Goal: Task Accomplishment & Management: Use online tool/utility

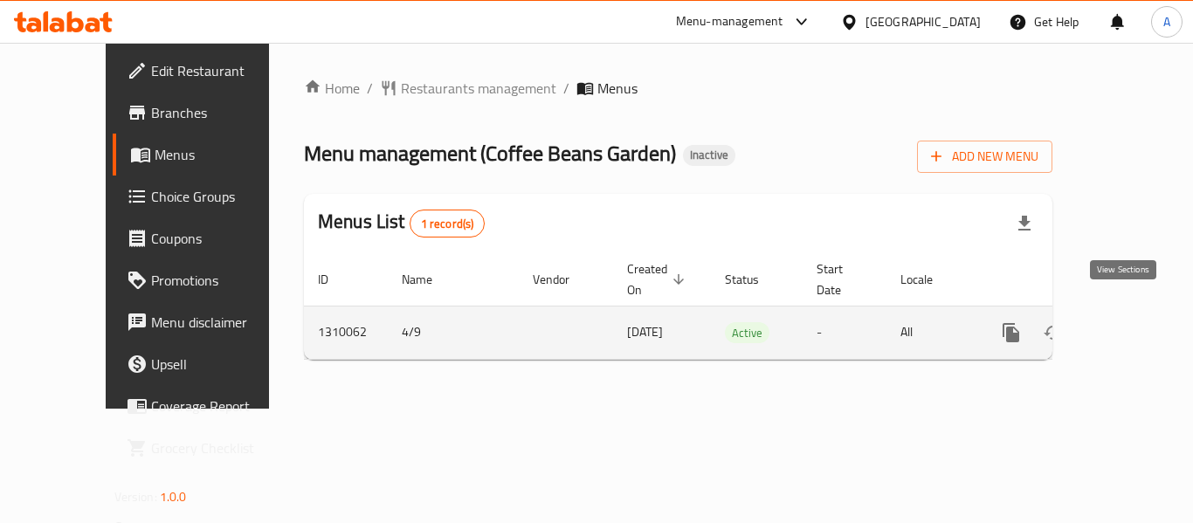
click at [1127, 322] on icon "enhanced table" at bounding box center [1137, 332] width 21 height 21
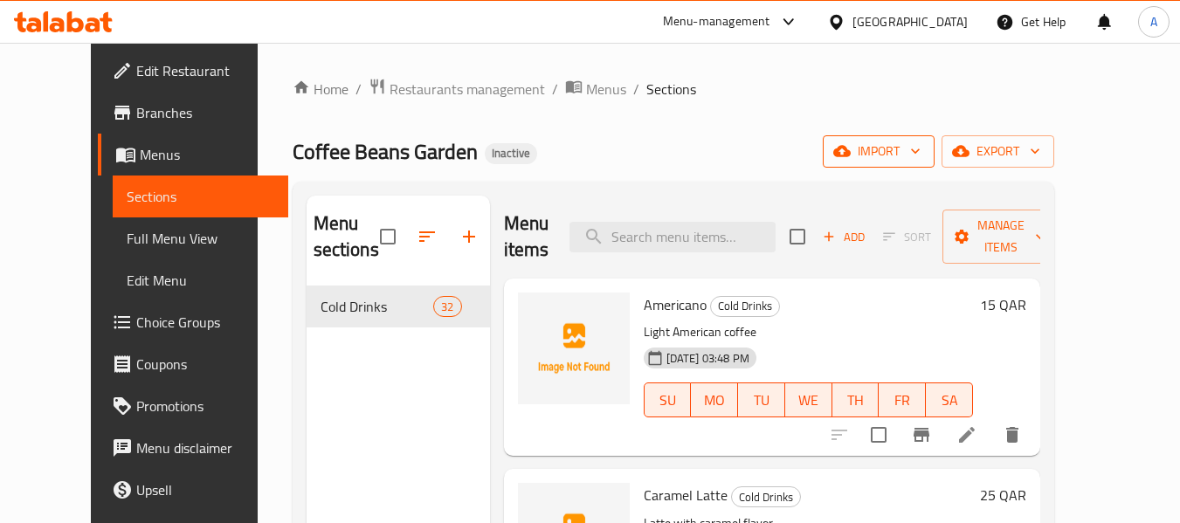
click at [921, 158] on span "import" at bounding box center [879, 152] width 84 height 22
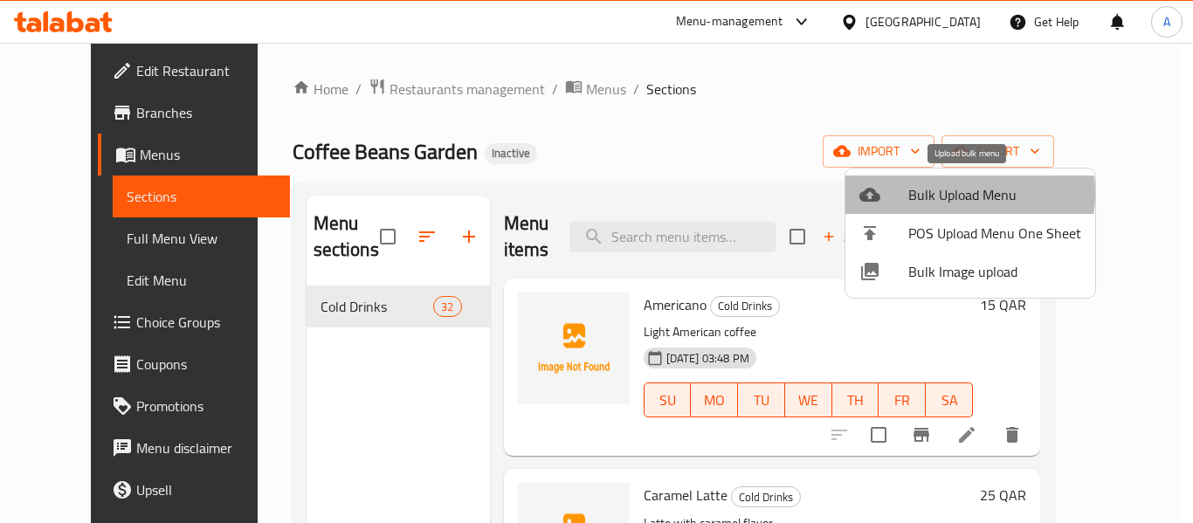
click at [924, 193] on span "Bulk Upload Menu" at bounding box center [994, 194] width 173 height 21
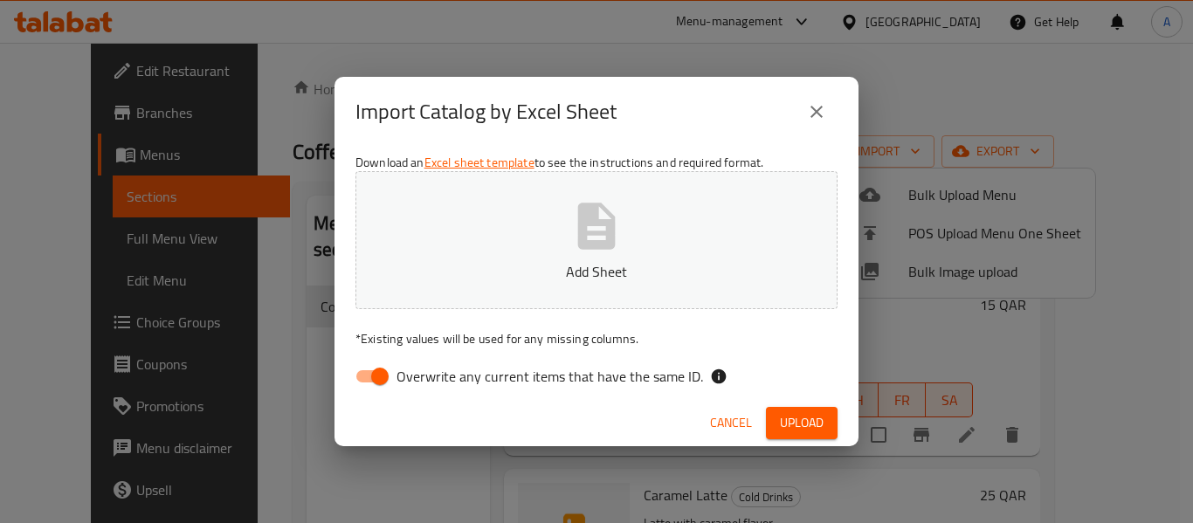
click at [452, 379] on span "Overwrite any current items that have the same ID." at bounding box center [550, 376] width 307 height 21
click at [430, 379] on input "Overwrite any current items that have the same ID." at bounding box center [380, 376] width 100 height 33
checkbox input "false"
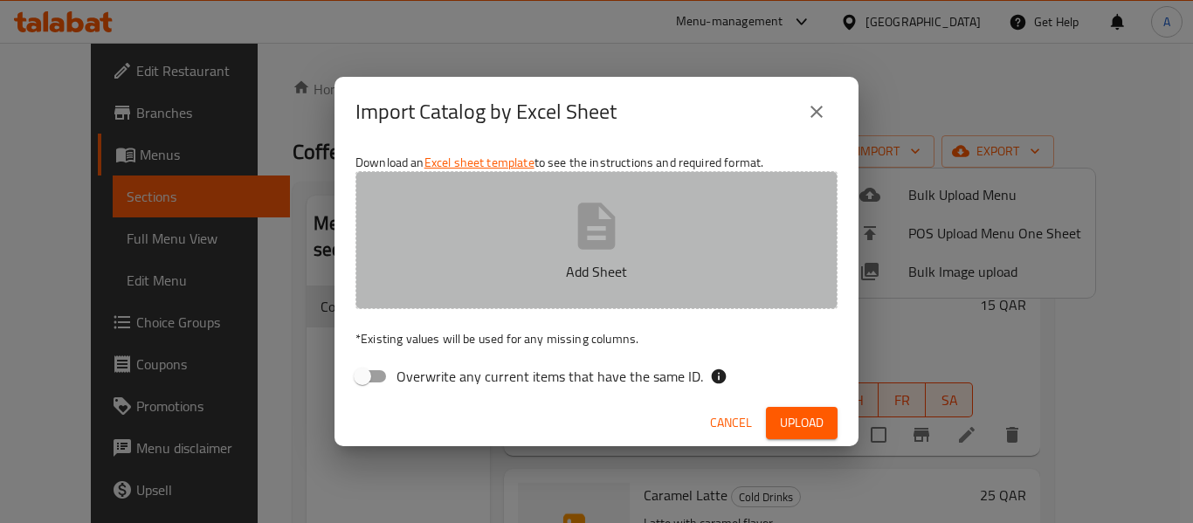
click at [489, 280] on p "Add Sheet" at bounding box center [597, 271] width 428 height 21
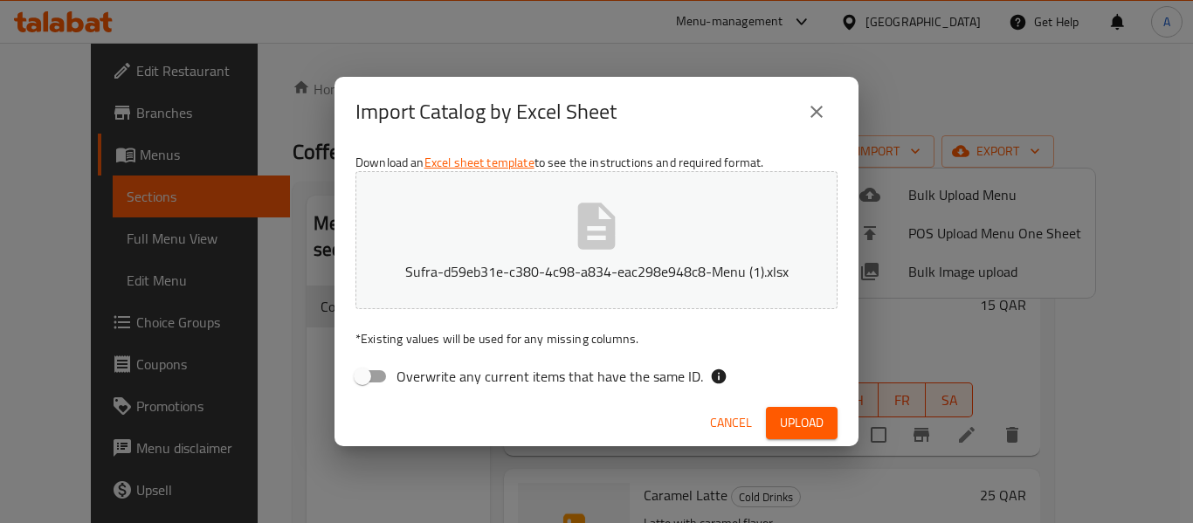
click at [794, 425] on span "Upload" at bounding box center [802, 423] width 44 height 22
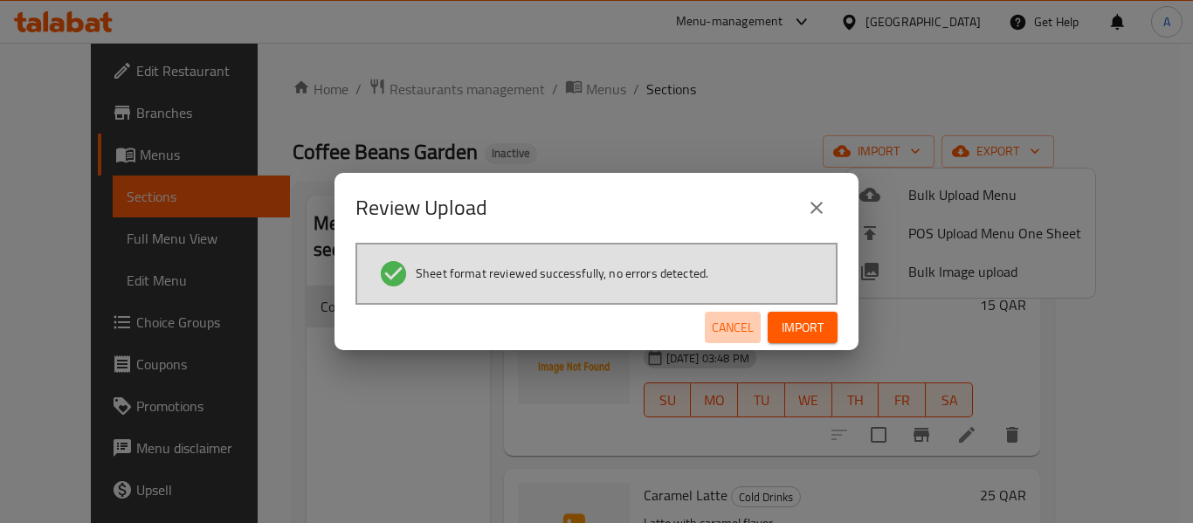
click at [724, 331] on span "Cancel" at bounding box center [733, 328] width 42 height 22
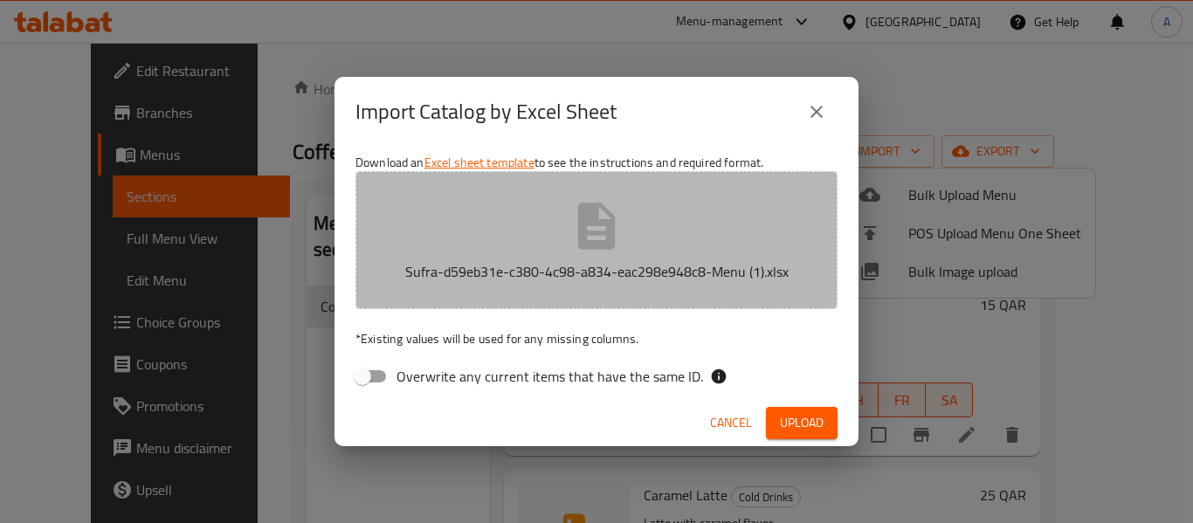
click at [671, 287] on button "Sufra-d59eb31e-c380-4c98-a834-eac298e948c8-Menu (1).xlsx" at bounding box center [597, 240] width 482 height 138
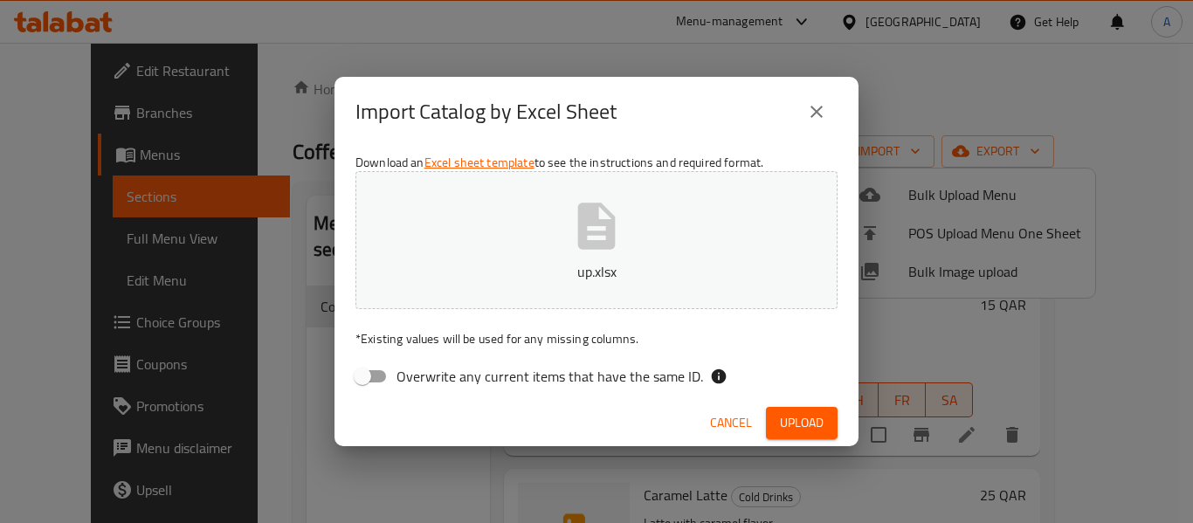
click at [841, 425] on div "Cancel Upload" at bounding box center [597, 423] width 524 height 46
click at [811, 432] on span "Upload" at bounding box center [802, 423] width 44 height 22
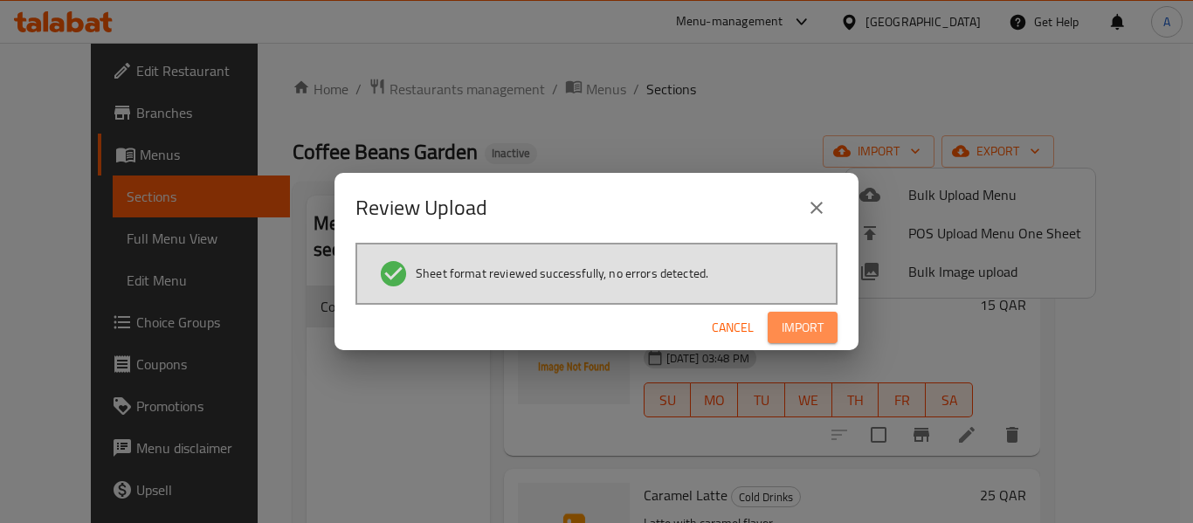
click at [818, 335] on span "Import" at bounding box center [803, 328] width 42 height 22
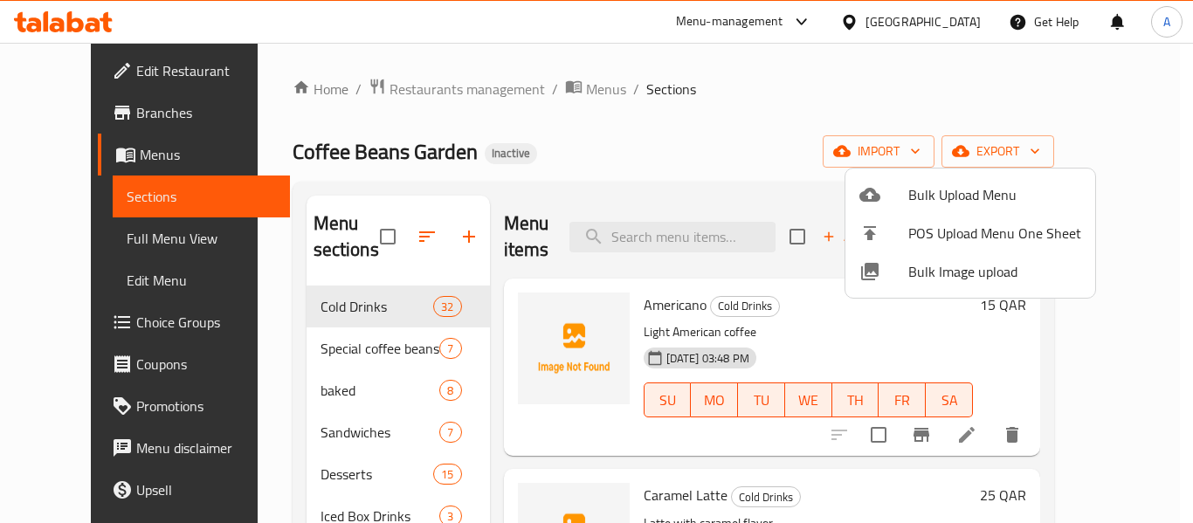
click at [277, 359] on div at bounding box center [596, 261] width 1193 height 523
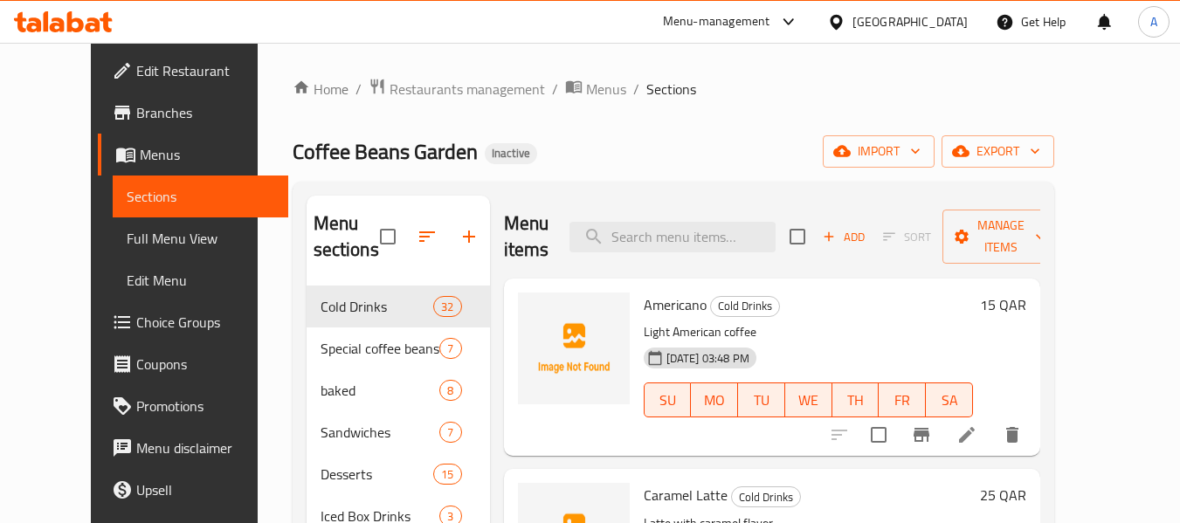
click at [307, 360] on div "Special coffee beans 7" at bounding box center [398, 349] width 183 height 42
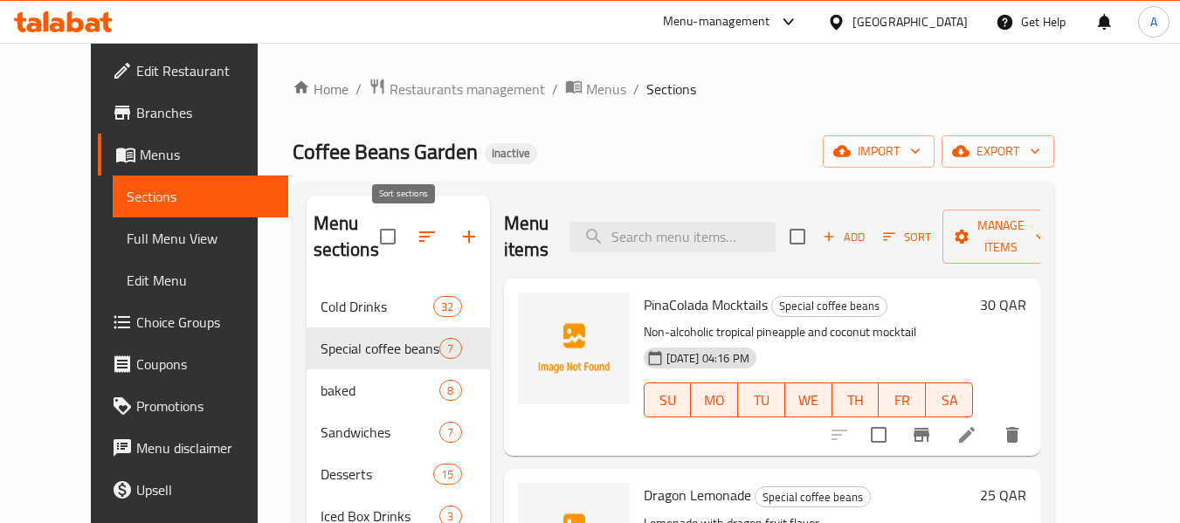
click at [417, 238] on icon "button" at bounding box center [427, 236] width 21 height 21
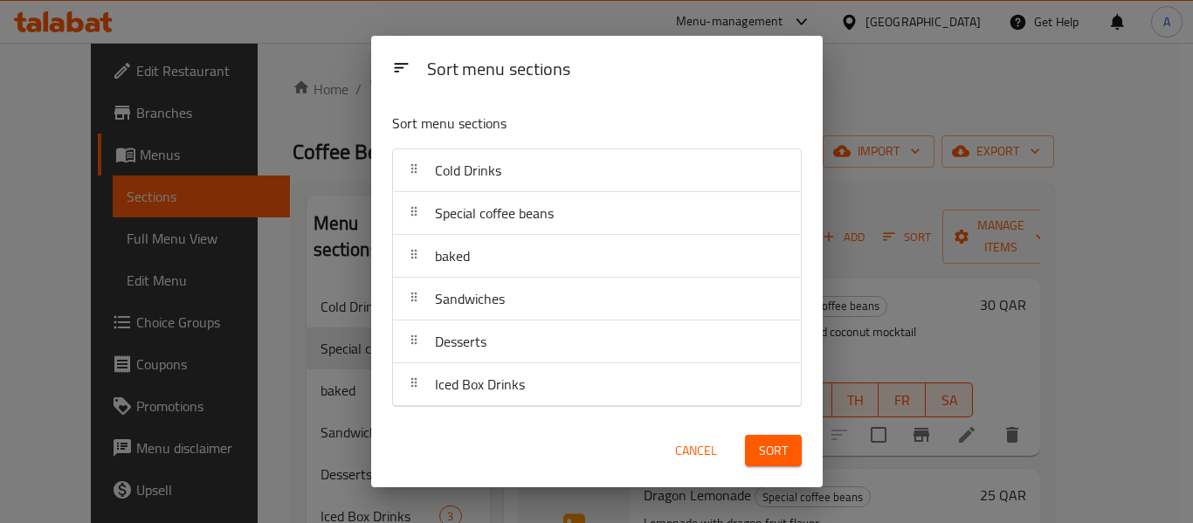
click at [920, 116] on div "Sort menu sections Sort menu sections Cold Drinks Special coffee beans baked Sa…" at bounding box center [596, 261] width 1193 height 523
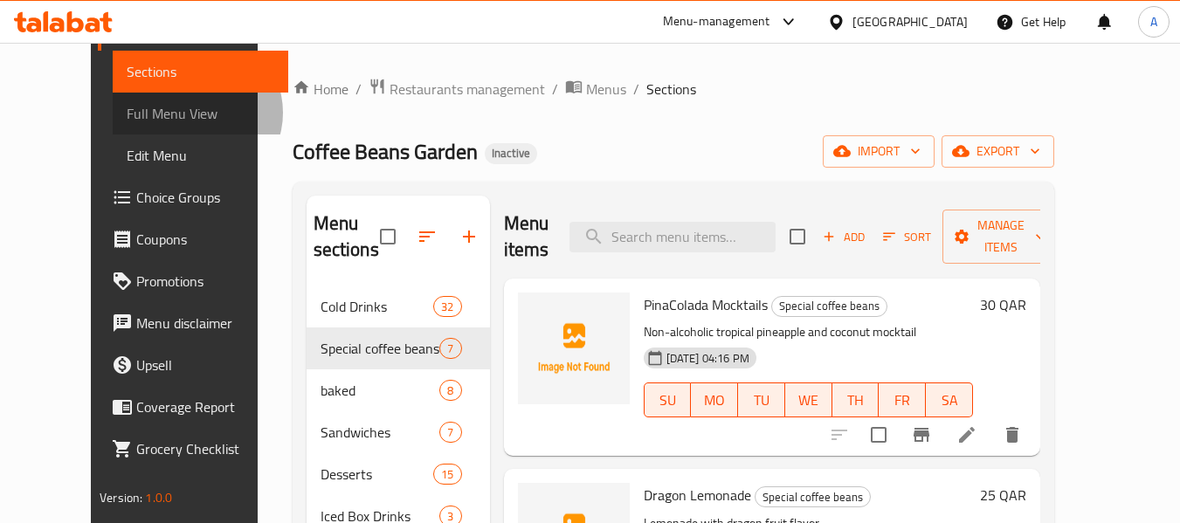
click at [127, 113] on span "Full Menu View" at bounding box center [201, 113] width 148 height 21
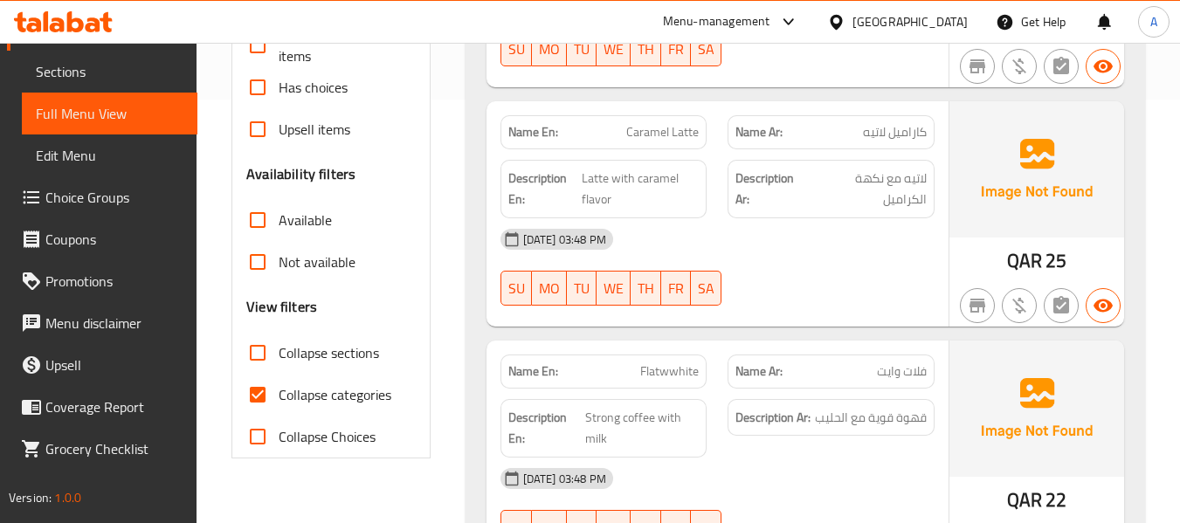
scroll to position [437, 0]
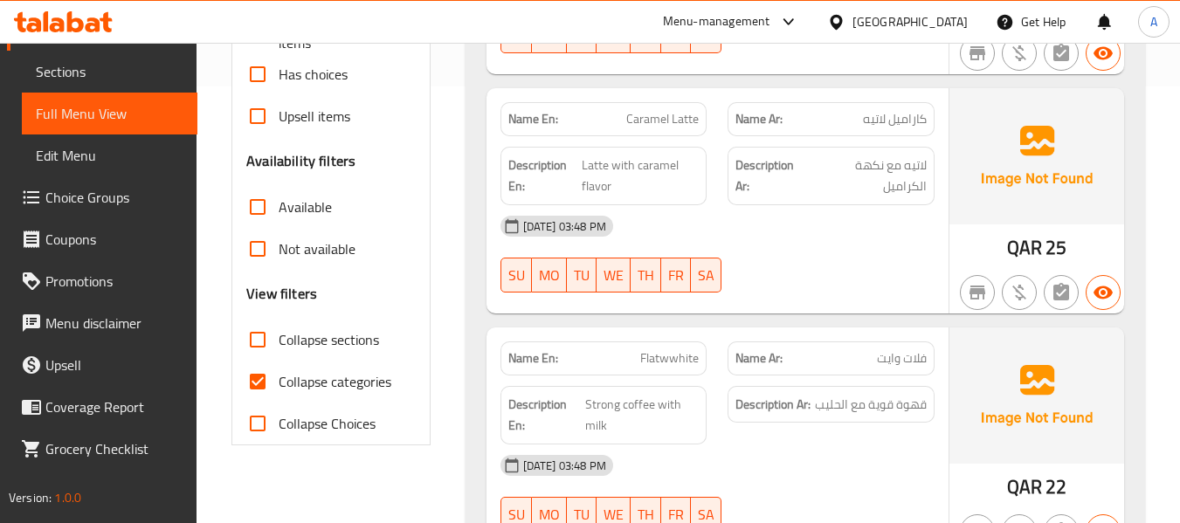
click at [339, 317] on div "Free items Branch specific items Has choices Upsell items Availability filters …" at bounding box center [330, 206] width 169 height 475
click at [344, 332] on span "Collapse sections" at bounding box center [329, 339] width 100 height 21
click at [279, 332] on input "Collapse sections" at bounding box center [258, 340] width 42 height 42
checkbox input "true"
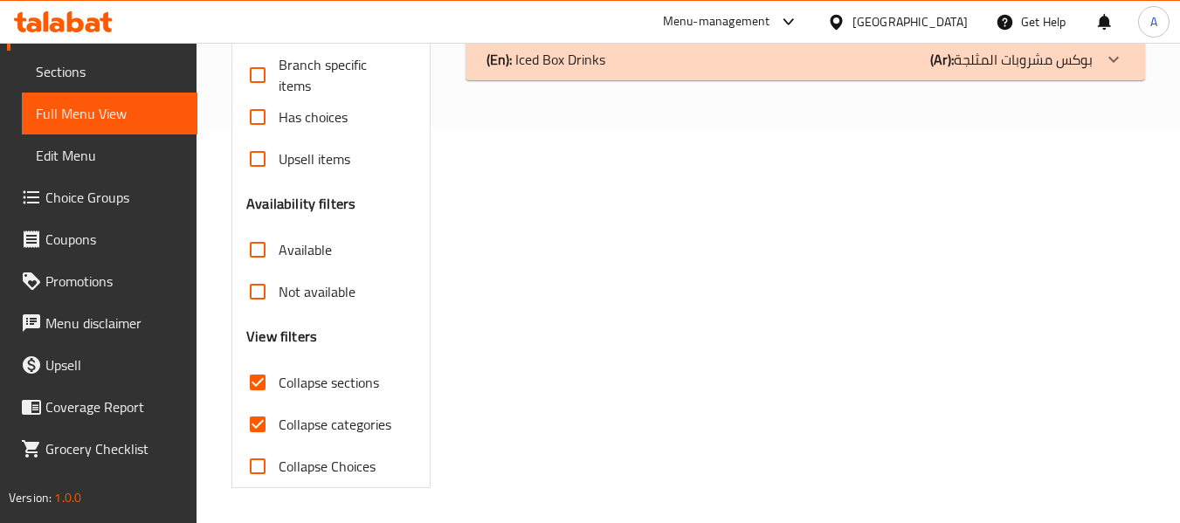
click at [335, 414] on span "Collapse categories" at bounding box center [335, 424] width 113 height 21
click at [279, 404] on input "Collapse categories" at bounding box center [258, 425] width 42 height 42
checkbox input "false"
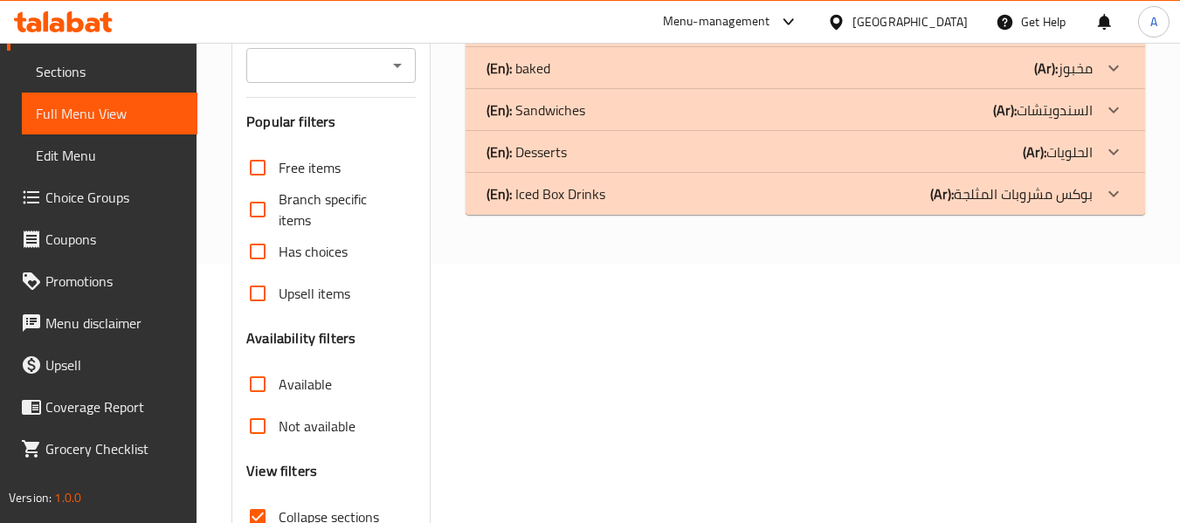
scroll to position [132, 0]
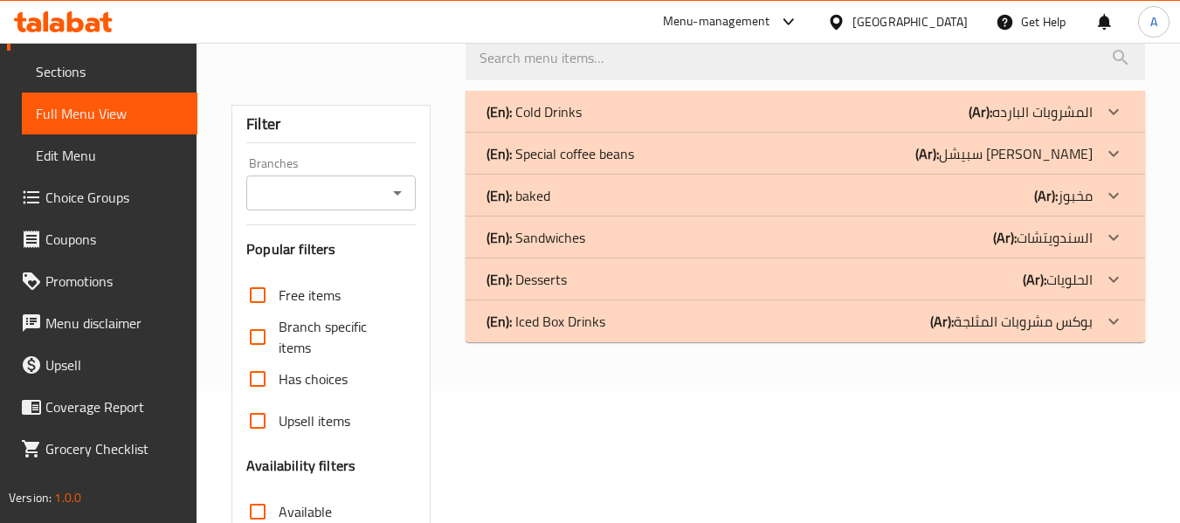
click at [813, 315] on div "(En): Iced Box Drinks (Ar): بوكس مشروبات المثلجة" at bounding box center [790, 321] width 606 height 21
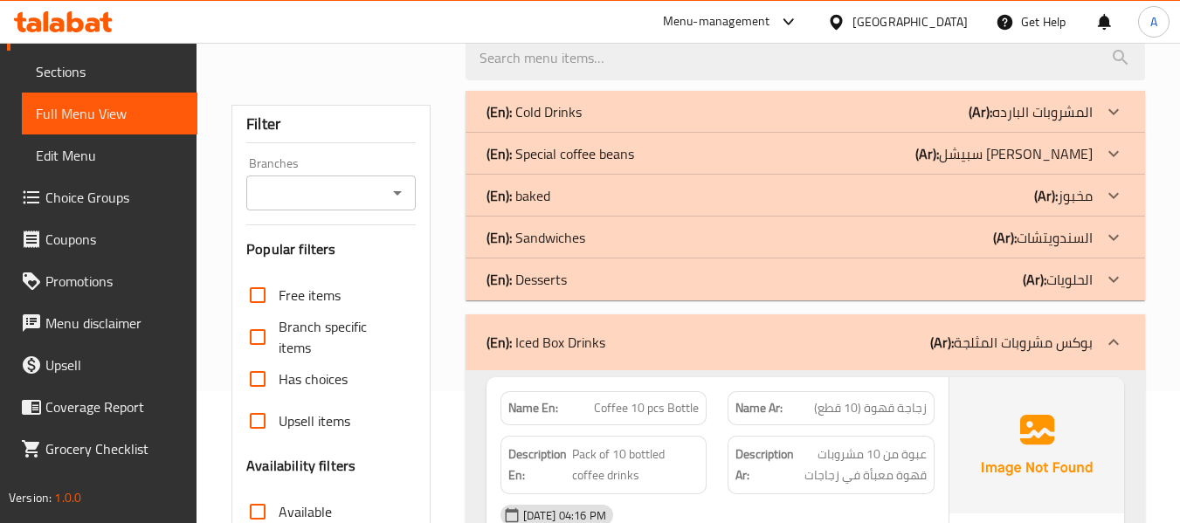
click at [803, 287] on div "(En): Desserts (Ar): الحلويات" at bounding box center [790, 279] width 606 height 21
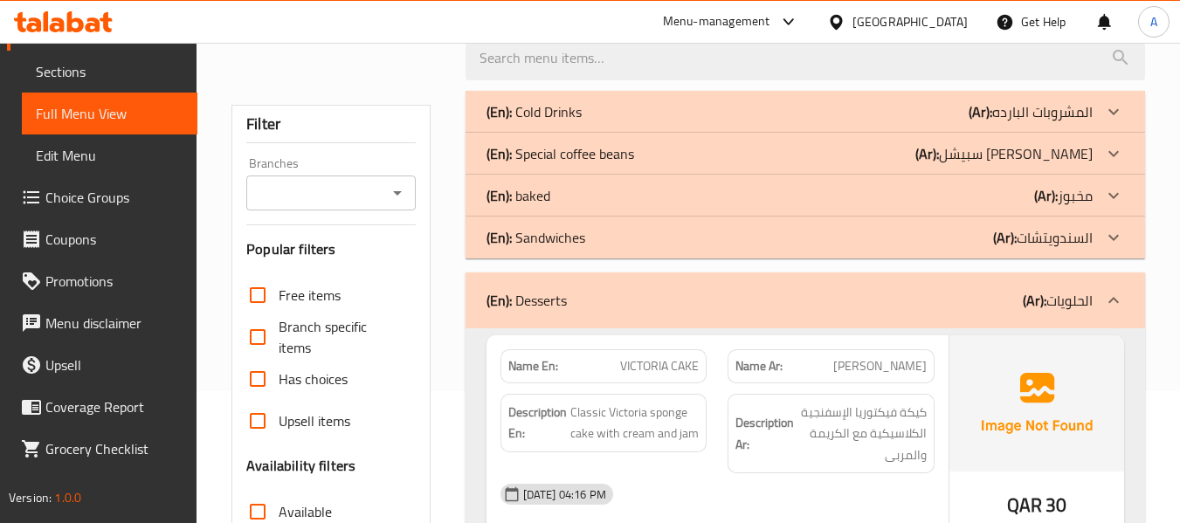
click at [724, 232] on div "(En): Sandwiches (Ar): السندويتشات" at bounding box center [790, 237] width 606 height 21
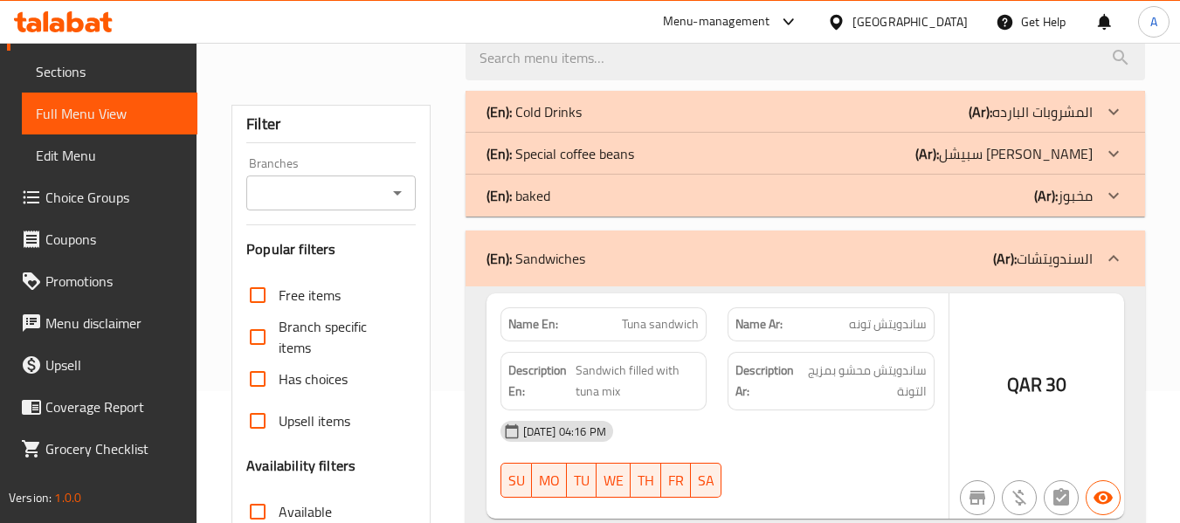
click at [694, 194] on div "(En): baked (Ar): مخبوز" at bounding box center [790, 195] width 606 height 21
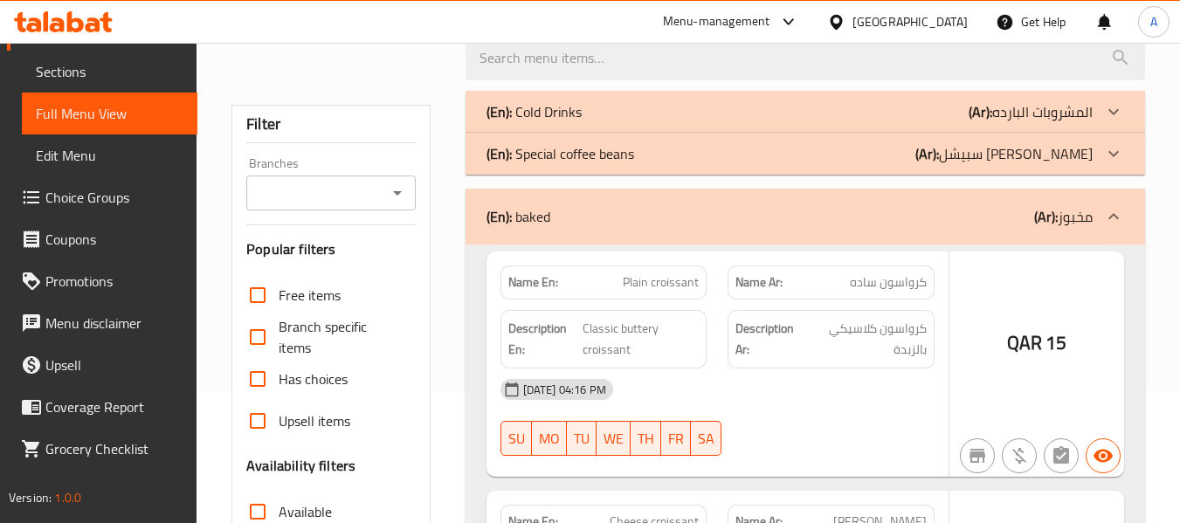
click at [707, 167] on div "(En): Special coffee beans (Ar): سبيشل كوفي بينس" at bounding box center [806, 154] width 680 height 42
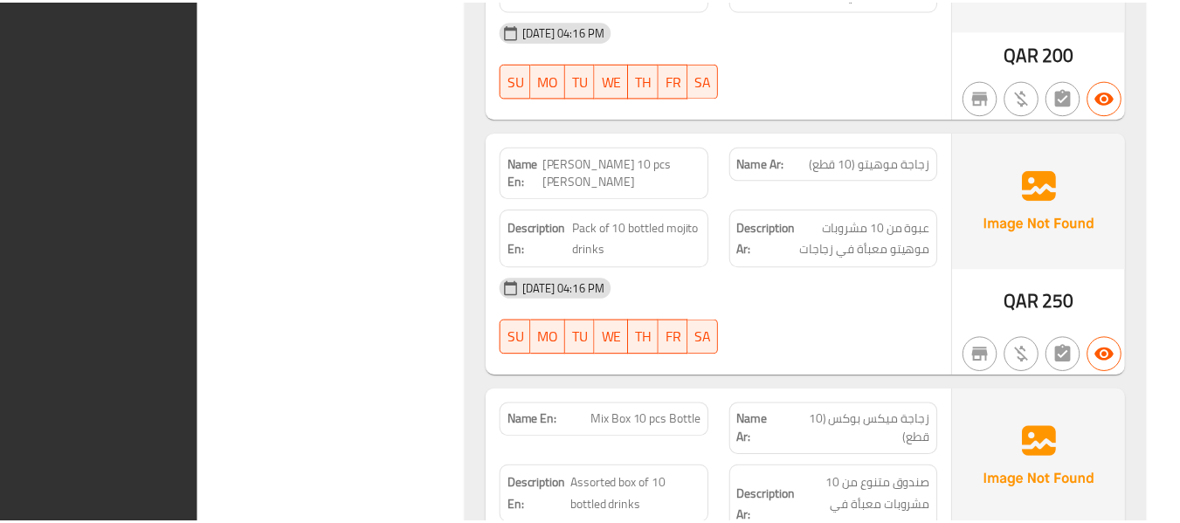
scroll to position [9897, 0]
